Goal: Check status: Check status

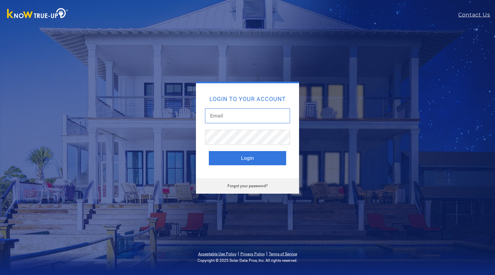
click at [233, 118] on input "text" at bounding box center [247, 115] width 85 height 15
type input "purcelltyler8@gmail.com"
click at [209, 151] on button "Login" at bounding box center [247, 158] width 77 height 14
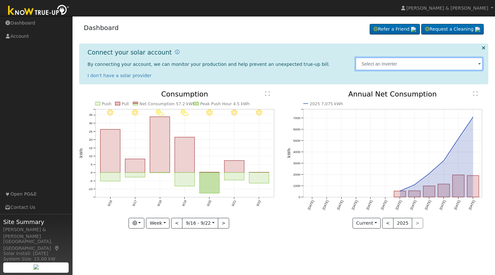
click at [380, 67] on input "text" at bounding box center [419, 63] width 127 height 13
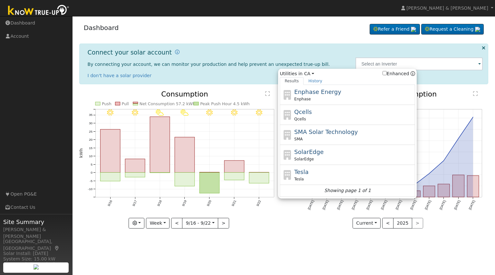
click at [327, 37] on div "Dashboard Refer a Friend Request a Cleaning Refer a Friend" at bounding box center [284, 29] width 410 height 20
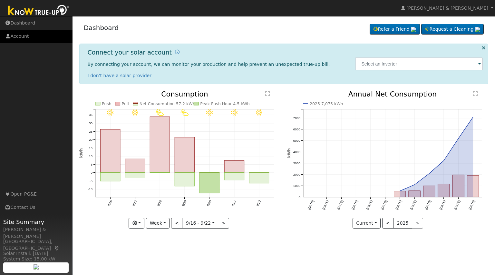
click at [16, 36] on link "Account" at bounding box center [36, 36] width 73 height 13
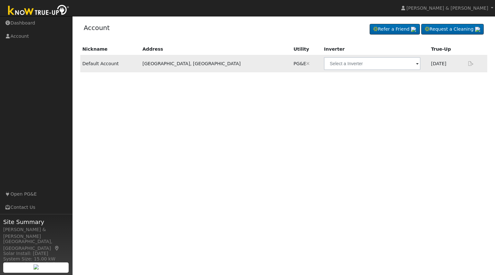
click at [416, 64] on span at bounding box center [417, 63] width 3 height 7
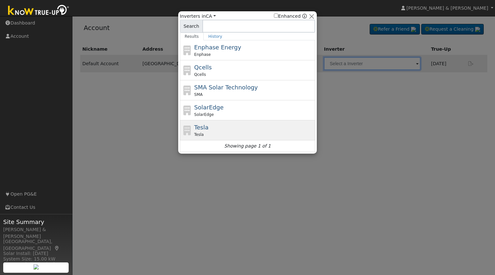
click at [203, 129] on span "Tesla" at bounding box center [201, 127] width 14 height 7
type input "Tesla"
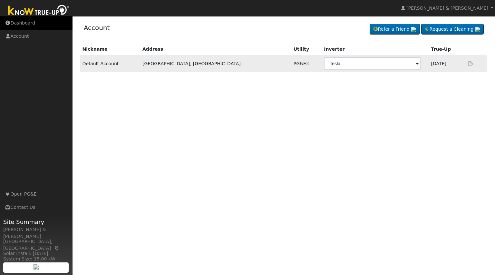
click at [22, 26] on link "Dashboard" at bounding box center [36, 22] width 73 height 13
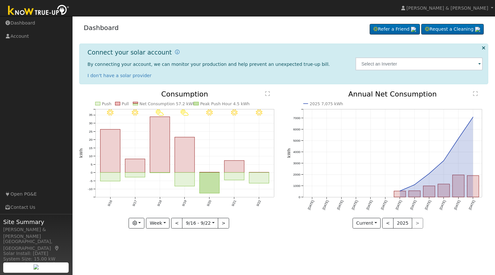
click at [475, 92] on text "" at bounding box center [475, 93] width 5 height 5
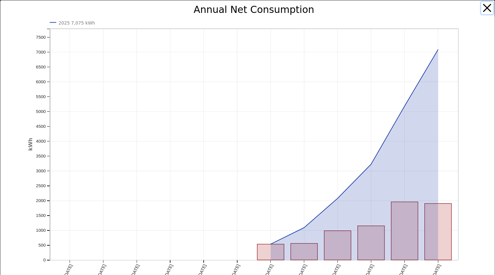
click at [482, 10] on button "button" at bounding box center [487, 8] width 12 height 12
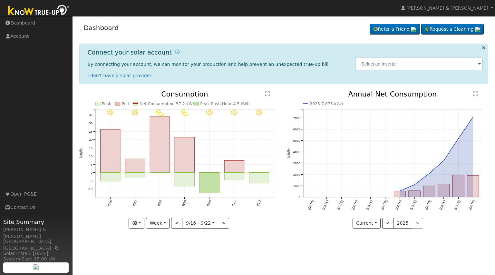
click at [269, 94] on text "" at bounding box center [267, 93] width 5 height 5
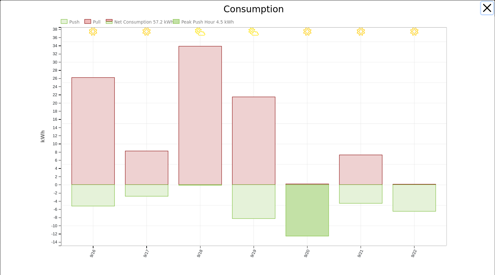
click at [481, 8] on button "button" at bounding box center [487, 8] width 12 height 12
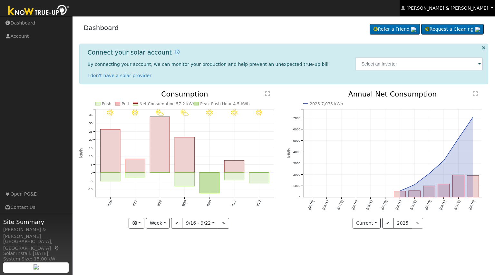
click at [480, 12] on link "[PERSON_NAME] & [PERSON_NAME]" at bounding box center [447, 8] width 95 height 16
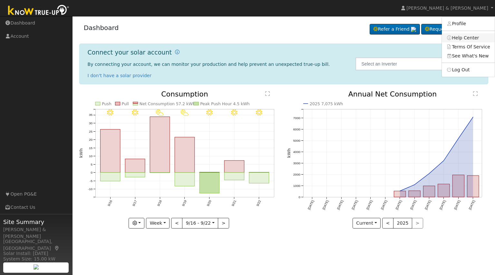
click at [470, 39] on link "Help Center" at bounding box center [468, 37] width 53 height 9
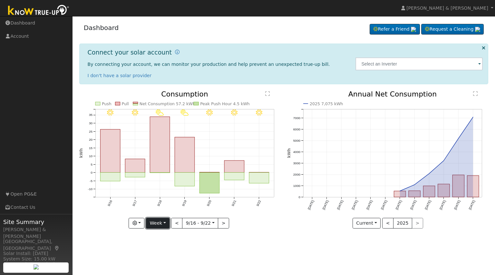
click at [152, 224] on button "Week" at bounding box center [158, 223] width 24 height 11
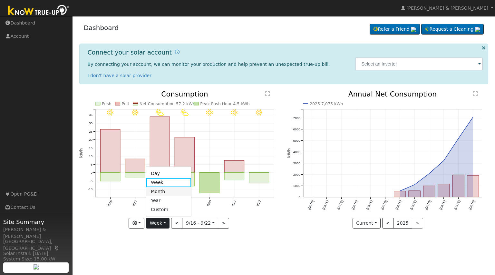
click at [158, 189] on link "Month" at bounding box center [168, 191] width 45 height 9
type input "[DATE]"
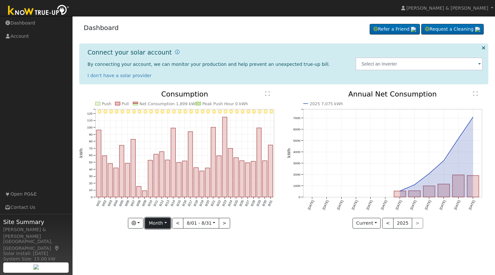
click at [148, 222] on button "Month" at bounding box center [157, 223] width 25 height 11
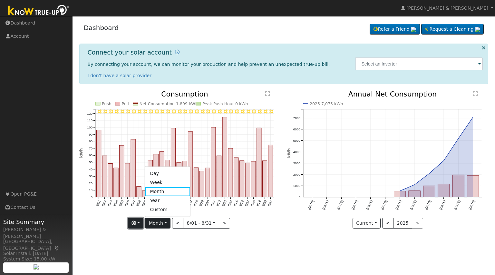
click at [139, 223] on button "button" at bounding box center [136, 223] width 16 height 11
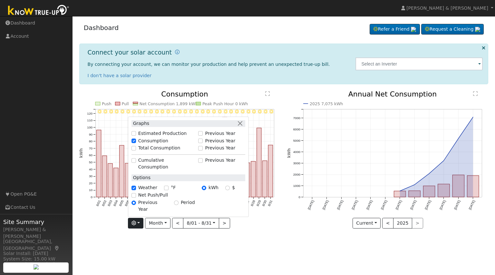
click at [159, 137] on label "Estimated Production" at bounding box center [162, 133] width 49 height 7
click at [136, 136] on input "Estimated Production" at bounding box center [134, 133] width 5 height 5
checkbox input "true"
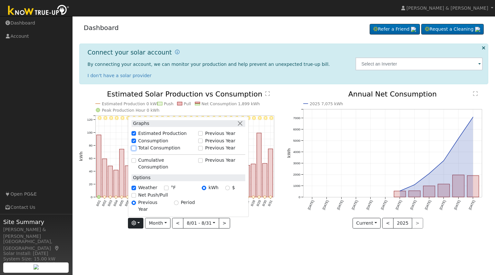
click at [136, 150] on input "Total Consumption" at bounding box center [134, 148] width 5 height 5
checkbox input "true"
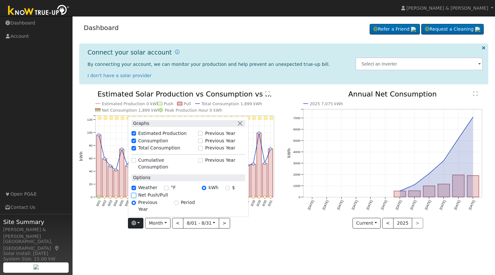
click at [136, 197] on input "Net Push/Pull" at bounding box center [134, 195] width 5 height 5
checkbox input "true"
click at [138, 199] on div "Net Push/Pull" at bounding box center [189, 195] width 114 height 7
click at [149, 235] on div "8/31 - Clear 8/30 - Clear 8/29 - Clear 8/28 - Clear 8/27 - Clear 8/26 - Clear 8…" at bounding box center [180, 164] width 208 height 147
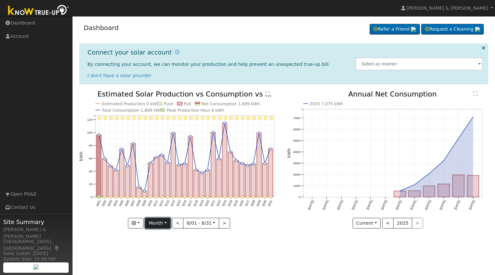
click at [164, 219] on button "Month" at bounding box center [157, 223] width 25 height 11
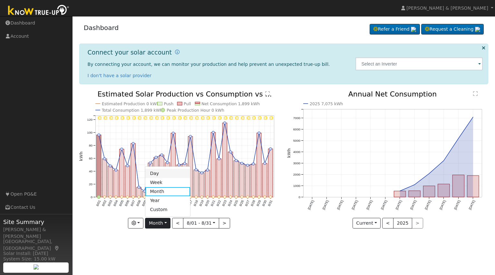
click at [165, 174] on link "Day" at bounding box center [167, 173] width 45 height 9
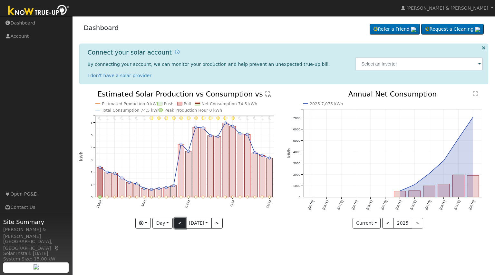
click at [176, 224] on button "<" at bounding box center [179, 223] width 11 height 11
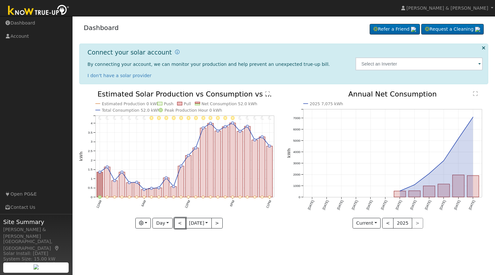
click at [176, 224] on button "<" at bounding box center [179, 223] width 11 height 11
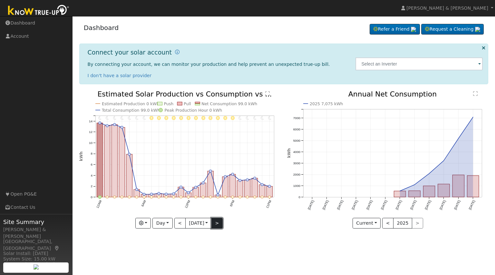
click at [217, 220] on button ">" at bounding box center [217, 223] width 11 height 11
type input "[DATE]"
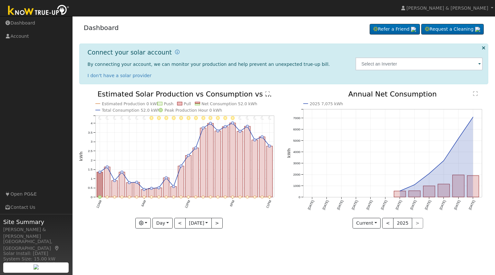
click at [205, 220] on div at bounding box center [179, 160] width 201 height 138
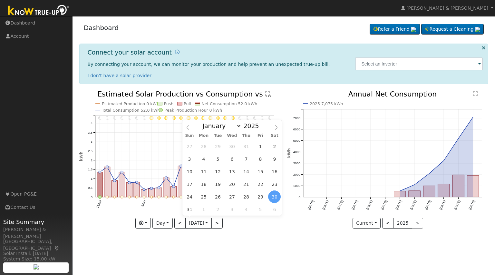
click at [205, 220] on input "[DATE]" at bounding box center [199, 223] width 26 height 10
click at [277, 130] on icon at bounding box center [276, 127] width 5 height 5
select select "8"
click at [218, 183] on span "23" at bounding box center [218, 184] width 13 height 13
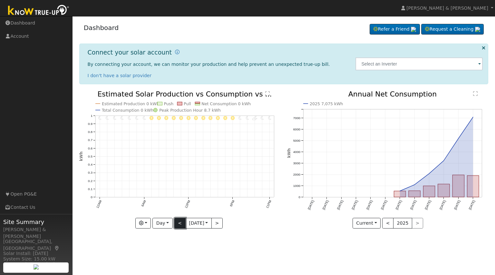
click at [179, 223] on button "<" at bounding box center [179, 223] width 11 height 11
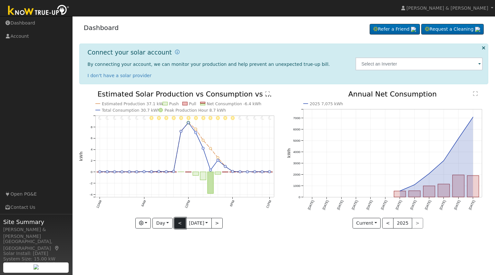
click at [176, 223] on button "<" at bounding box center [179, 223] width 11 height 11
click at [180, 224] on button "<" at bounding box center [179, 223] width 11 height 11
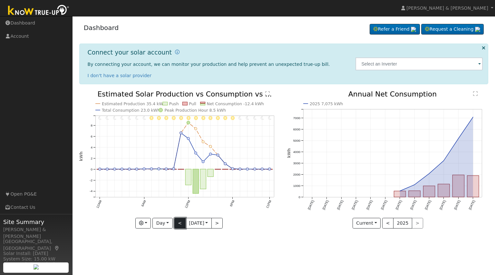
click at [180, 224] on button "<" at bounding box center [179, 223] width 11 height 11
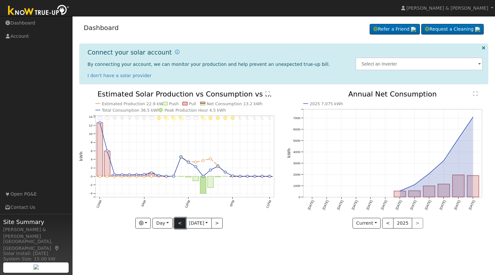
click at [181, 225] on button "<" at bounding box center [179, 223] width 11 height 11
type input "[DATE]"
